Goal: Task Accomplishment & Management: Manage account settings

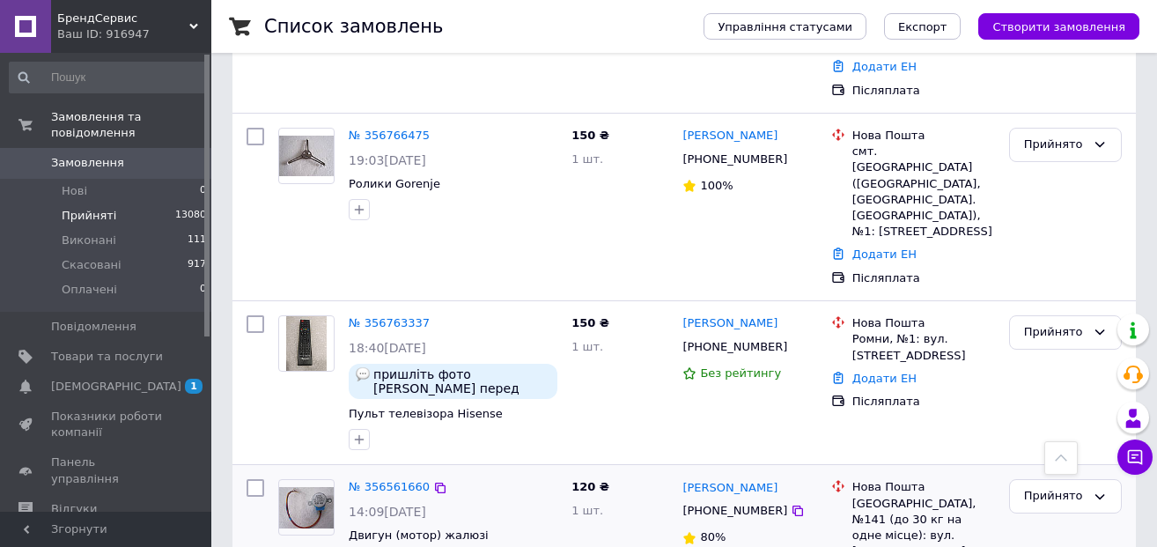
scroll to position [478, 0]
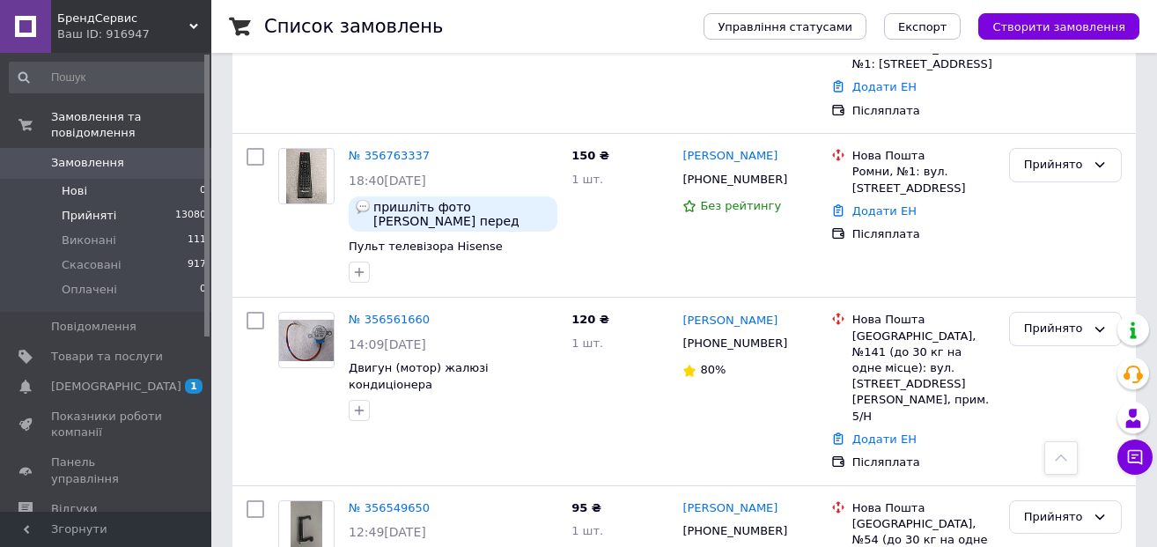
click at [121, 181] on li "Нові 0" at bounding box center [108, 191] width 217 height 25
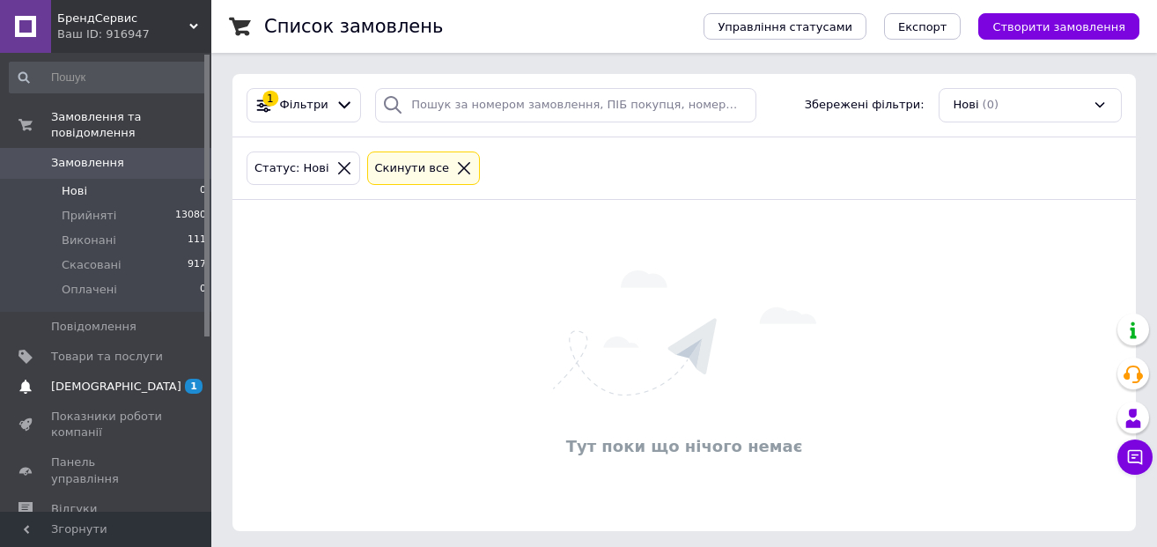
click at [136, 379] on span "[DEMOGRAPHIC_DATA]" at bounding box center [107, 387] width 112 height 16
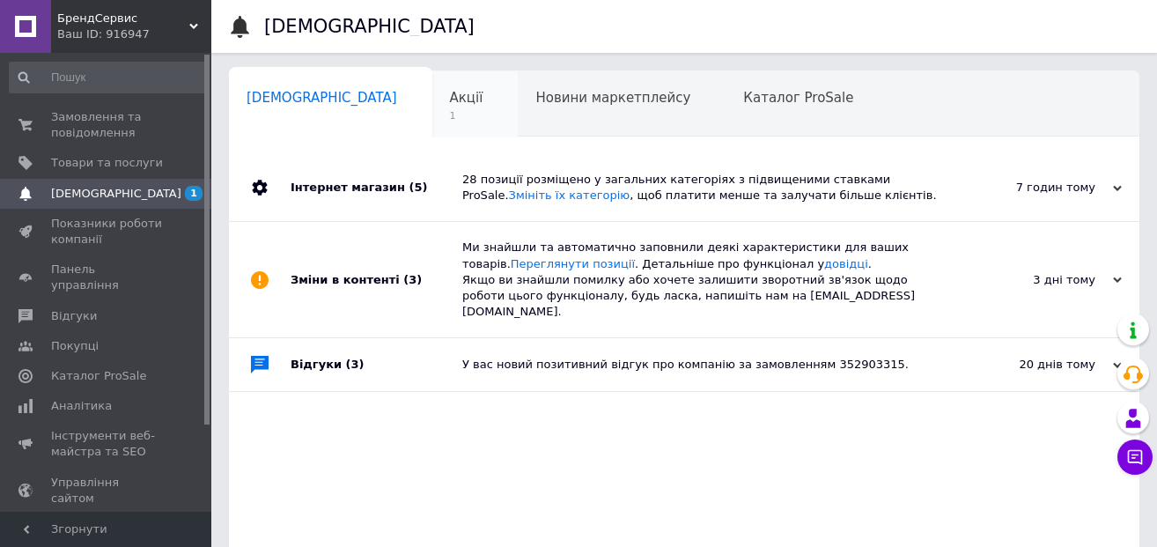
click at [450, 122] on span "1" at bounding box center [466, 115] width 33 height 13
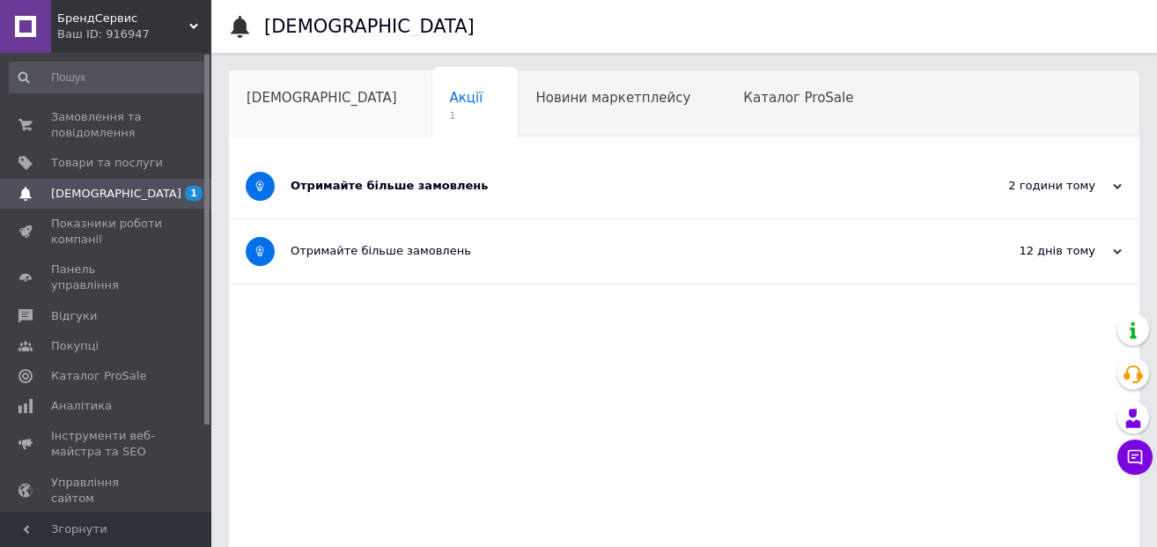
click at [283, 113] on div "[DEMOGRAPHIC_DATA]" at bounding box center [330, 104] width 203 height 67
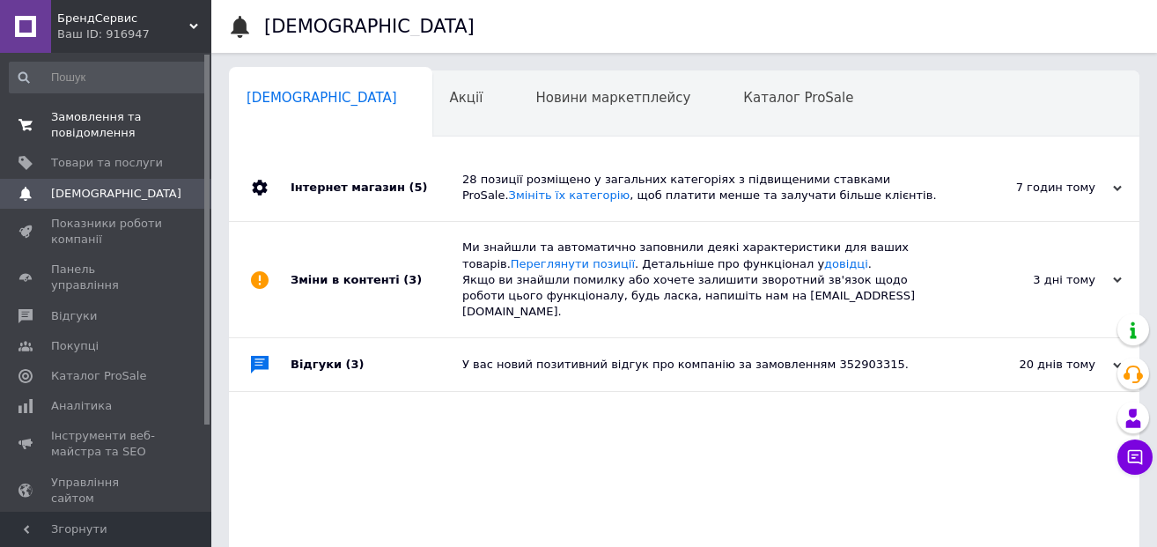
click at [136, 124] on span "Замовлення та повідомлення" at bounding box center [107, 125] width 112 height 32
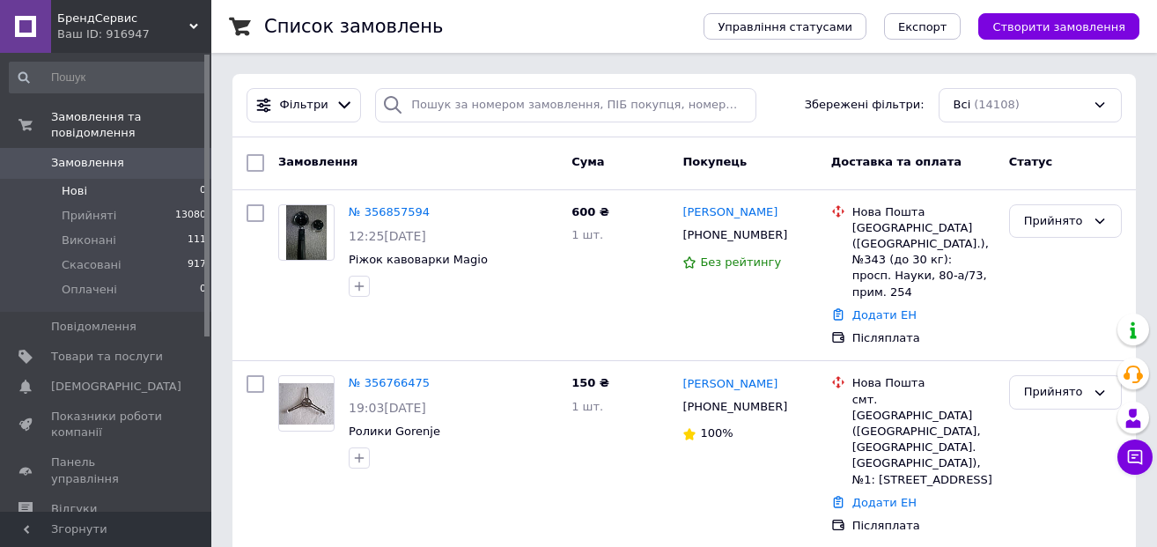
click at [88, 179] on li "Нові 0" at bounding box center [108, 191] width 217 height 25
